Goal: Information Seeking & Learning: Learn about a topic

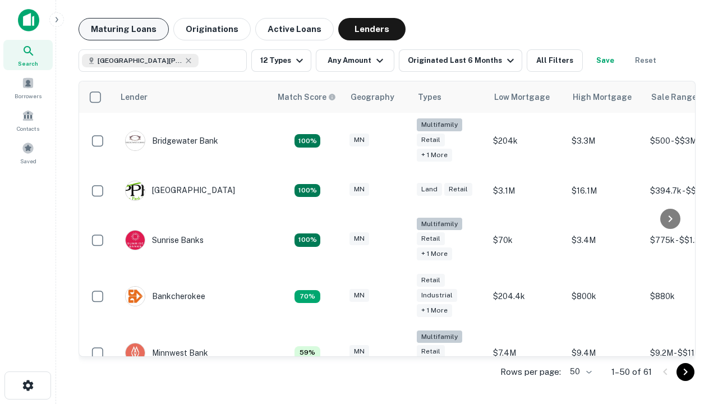
click at [123, 29] on button "Maturing Loans" at bounding box center [123, 29] width 90 height 22
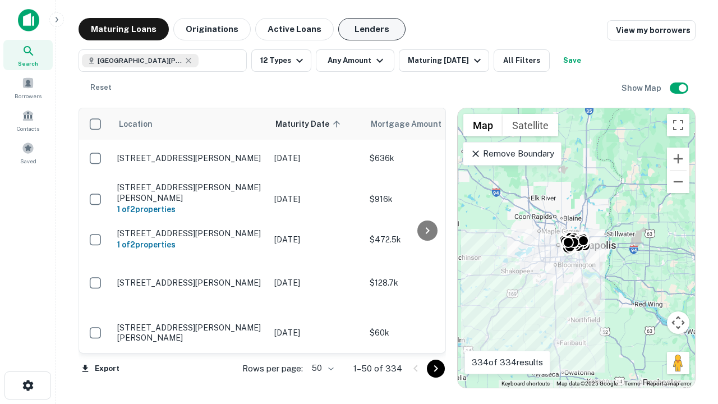
click at [372, 29] on button "Lenders" at bounding box center [371, 29] width 67 height 22
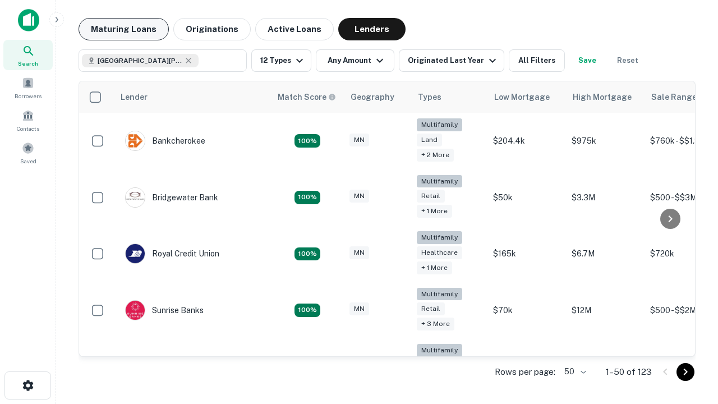
click at [123, 29] on button "Maturing Loans" at bounding box center [123, 29] width 90 height 22
